Goal: Task Accomplishment & Management: Manage account settings

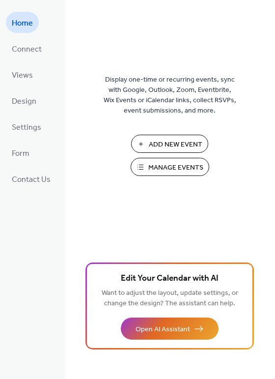
click at [193, 170] on span "Manage Events" at bounding box center [175, 168] width 55 height 10
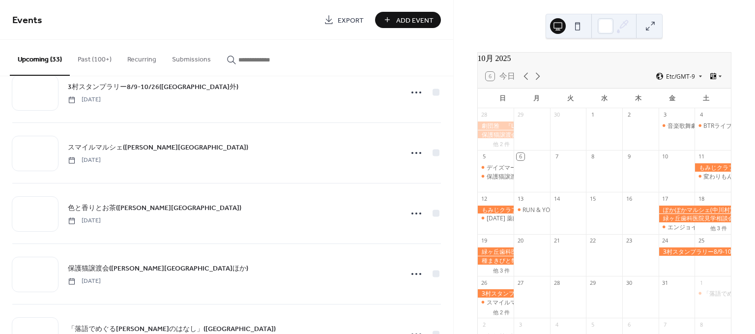
scroll to position [801, 0]
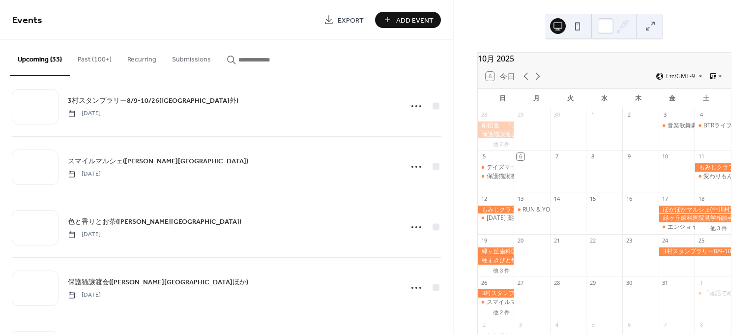
click at [138, 165] on span "スマイルマルシェ(飯田市)" at bounding box center [158, 161] width 180 height 10
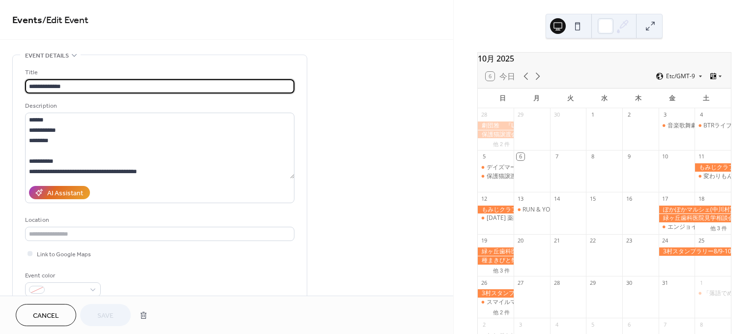
scroll to position [237, 0]
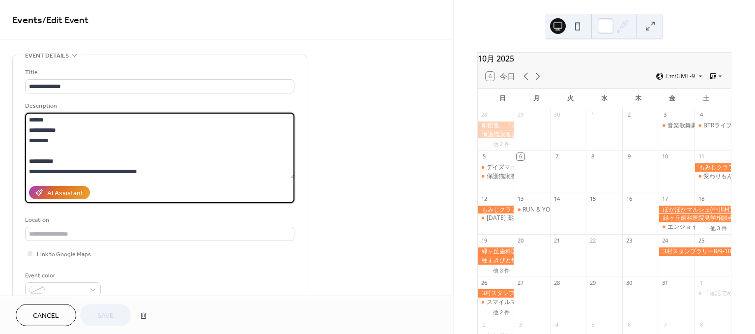
drag, startPoint x: 176, startPoint y: 166, endPoint x: 17, endPoint y: 147, distance: 159.9
click at [17, 147] on div "**********" at bounding box center [160, 179] width 294 height 249
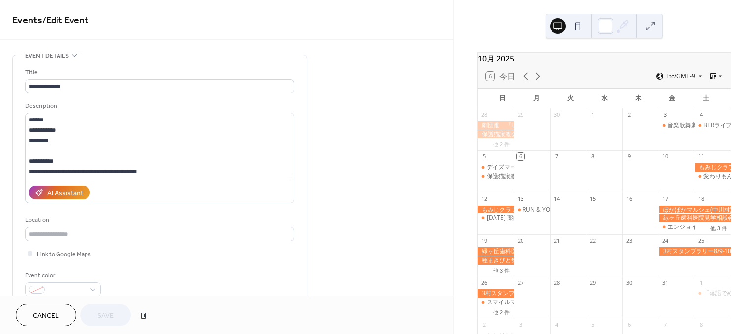
click at [53, 317] on span "Cancel" at bounding box center [46, 316] width 26 height 10
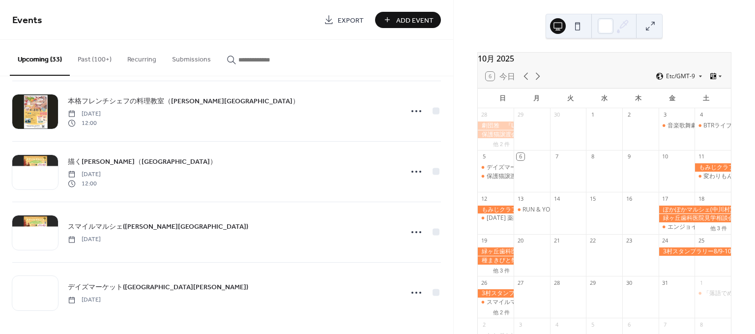
scroll to position [1765, 0]
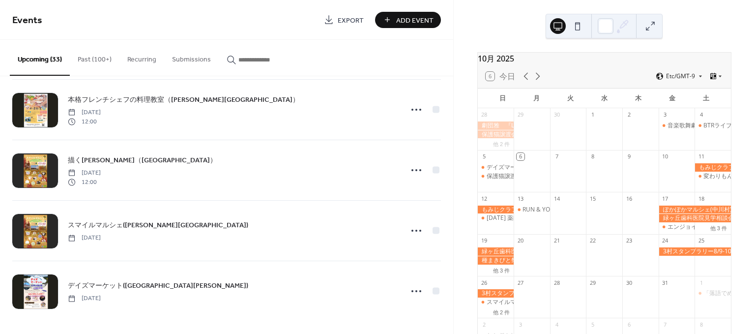
click at [243, 223] on div "スマイルマルシェ(飯田市) Saturday, December 6, 2025" at bounding box center [232, 230] width 328 height 22
click at [413, 230] on icon at bounding box center [417, 231] width 16 height 16
click at [47, 164] on div at bounding box center [35, 170] width 46 height 34
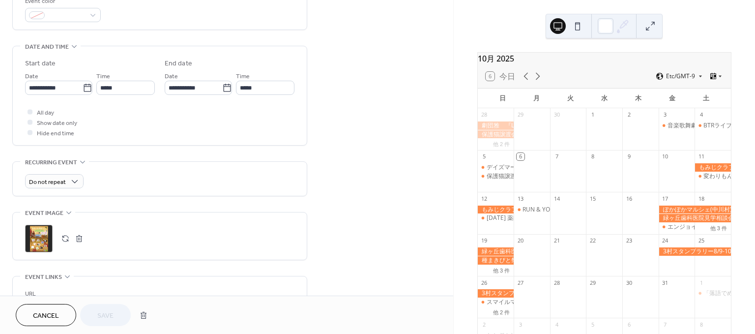
scroll to position [291, 0]
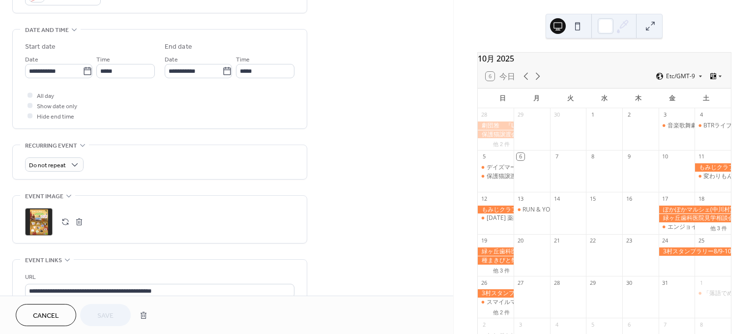
click at [67, 218] on button "button" at bounding box center [66, 222] width 14 height 14
drag, startPoint x: 111, startPoint y: 314, endPoint x: 190, endPoint y: 56, distance: 270.1
click at [209, 51] on div "**********" at bounding box center [226, 167] width 453 height 334
click at [52, 105] on span "Show date only" at bounding box center [57, 106] width 40 height 10
click at [99, 316] on span "Save" at bounding box center [105, 316] width 16 height 10
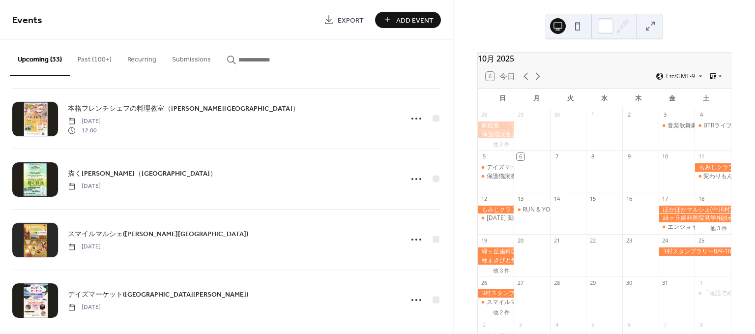
scroll to position [1765, 0]
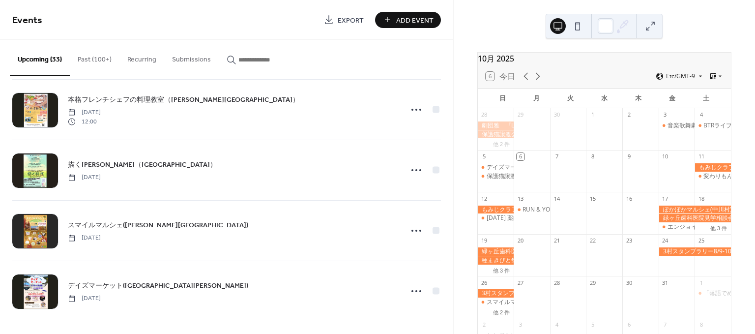
click at [206, 208] on div "スマイルマルシェ(飯田市) Saturday, December 6, 2025" at bounding box center [226, 231] width 429 height 60
click at [419, 232] on icon at bounding box center [417, 231] width 16 height 16
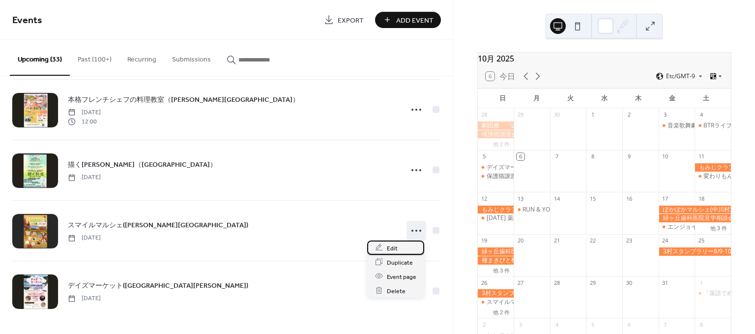
click at [405, 246] on div "Edit" at bounding box center [395, 247] width 57 height 14
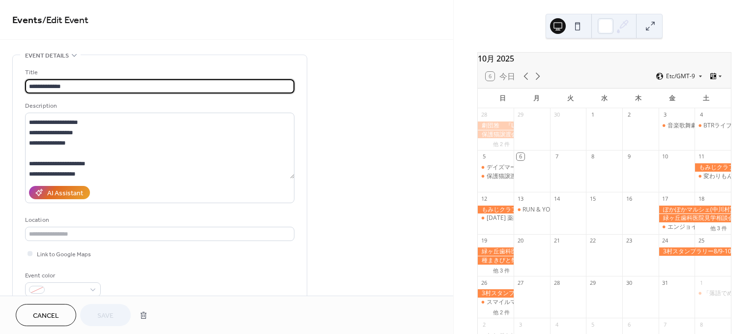
scroll to position [185, 0]
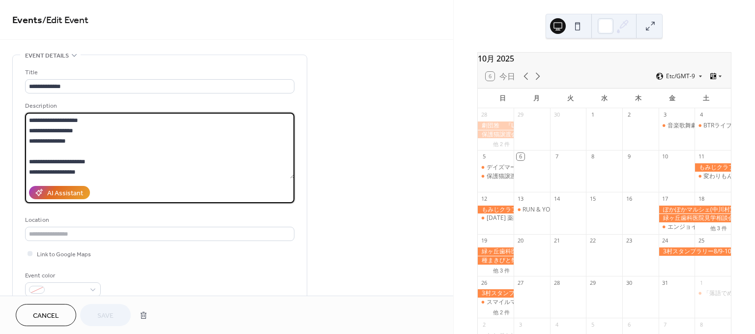
click at [192, 173] on textarea "**********" at bounding box center [159, 146] width 269 height 66
paste textarea "**********"
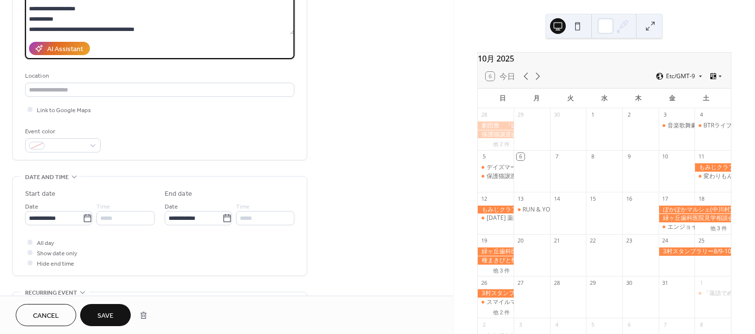
scroll to position [146, 0]
type textarea "**********"
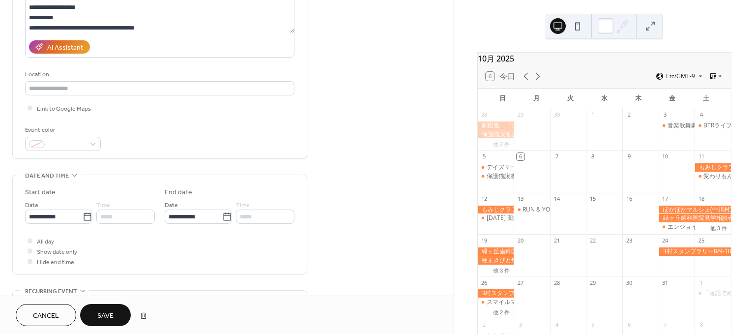
click at [96, 322] on button "Save" at bounding box center [105, 315] width 51 height 22
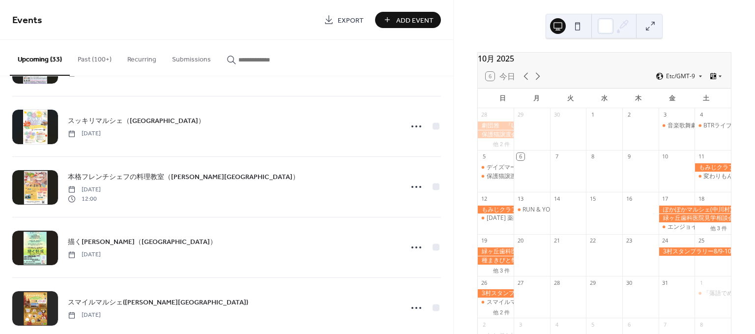
scroll to position [1729, 0]
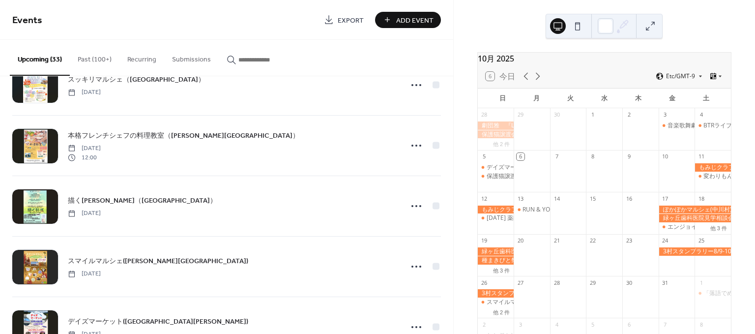
click at [205, 165] on div "本格フレンチシェフの料理教室（飯田市） Saturday, November 29, 2025 12:00" at bounding box center [226, 146] width 429 height 60
click at [412, 146] on icon at bounding box center [417, 146] width 16 height 16
click at [391, 165] on span "Edit" at bounding box center [392, 163] width 11 height 10
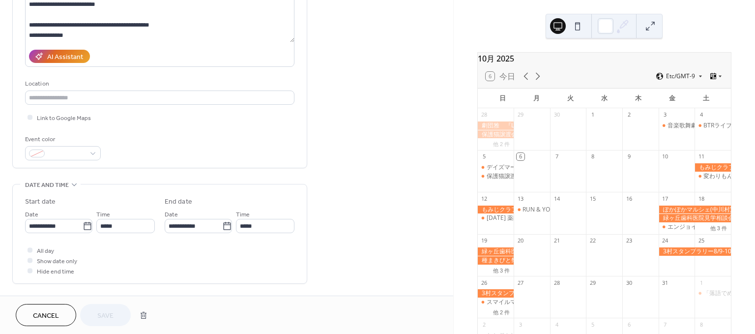
scroll to position [146, 0]
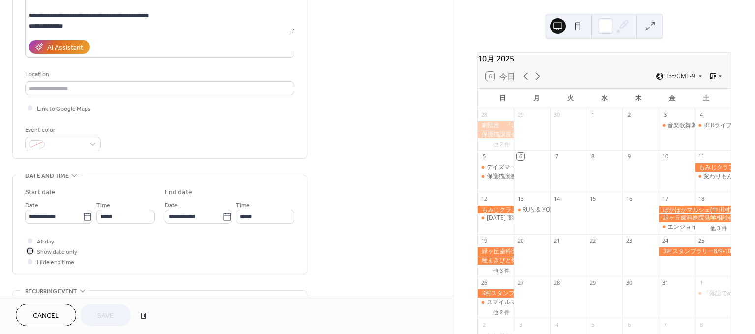
click at [56, 251] on span "Show date only" at bounding box center [57, 252] width 40 height 10
click at [108, 313] on span "Save" at bounding box center [105, 316] width 16 height 10
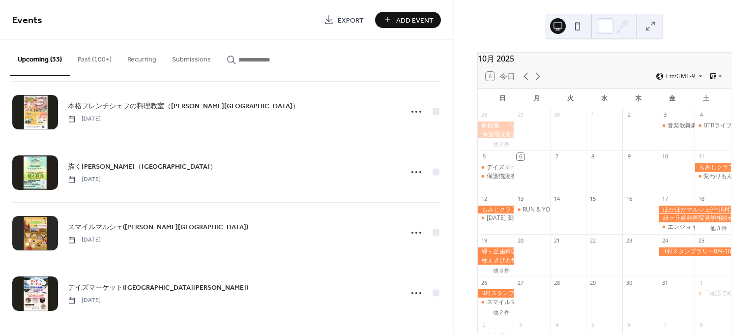
scroll to position [1765, 0]
